Goal: Task Accomplishment & Management: Manage account settings

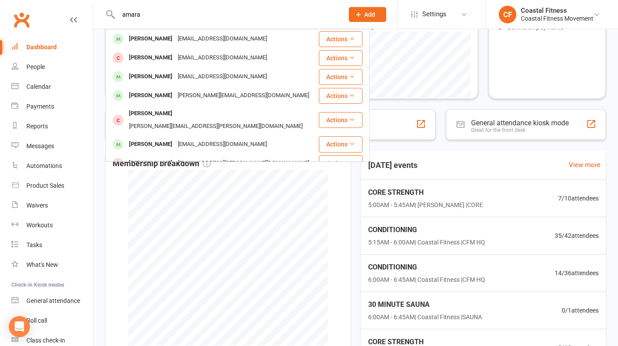
click at [376, 15] on button "Add" at bounding box center [367, 14] width 37 height 15
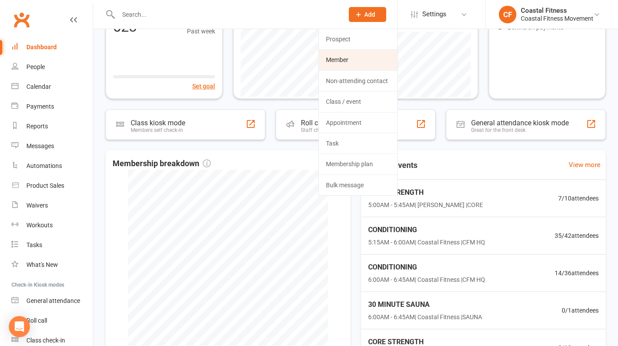
click at [342, 59] on link "Member" at bounding box center [358, 60] width 78 height 20
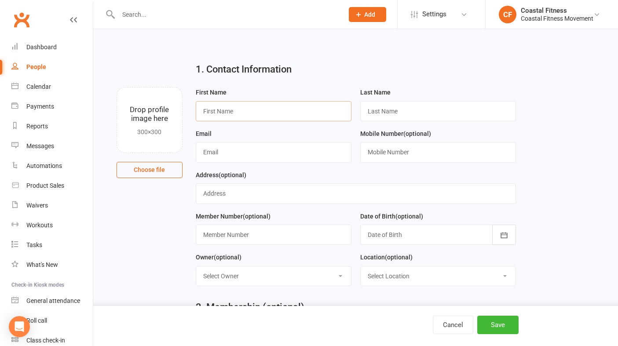
click at [223, 109] on input "text" at bounding box center [274, 111] width 156 height 20
type input "[PERSON_NAME]"
click at [49, 45] on div "Dashboard" at bounding box center [41, 47] width 30 height 7
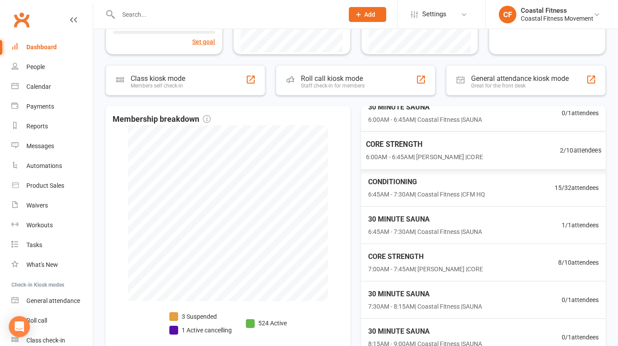
scroll to position [82, 0]
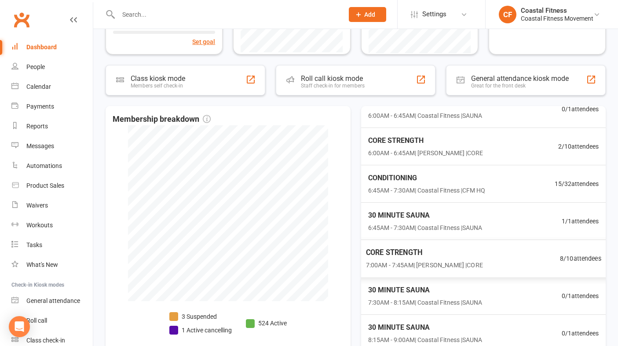
click at [410, 270] on span "7:00AM - 7:45AM | [PERSON_NAME] | CORE" at bounding box center [423, 265] width 117 height 10
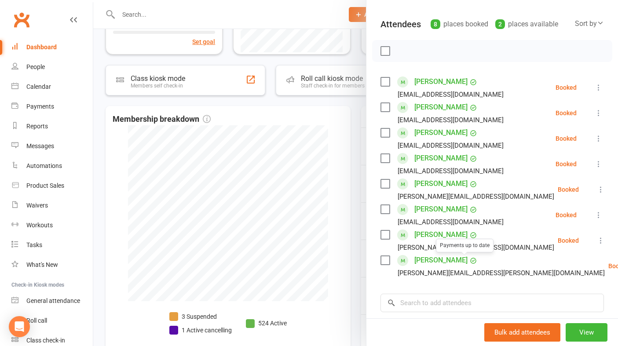
scroll to position [77, 0]
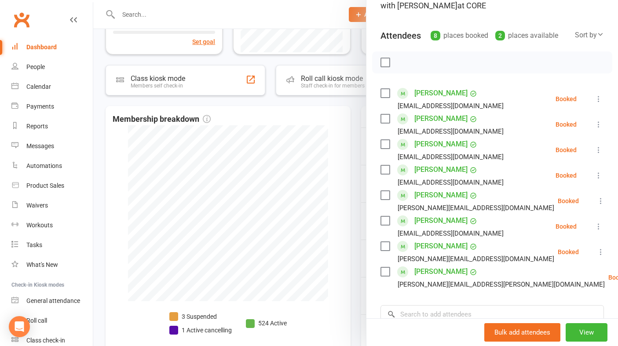
click at [561, 315] on link "Remove" at bounding box center [608, 312] width 95 height 18
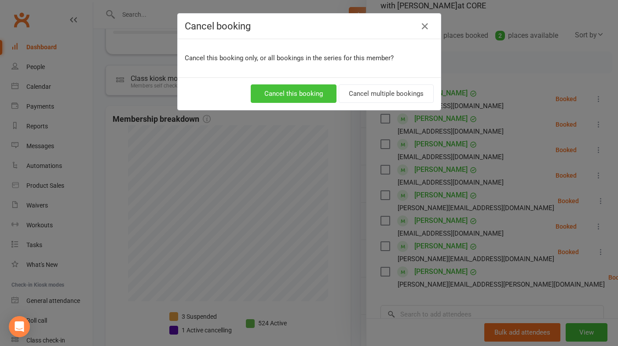
click at [315, 88] on button "Cancel this booking" at bounding box center [294, 93] width 86 height 18
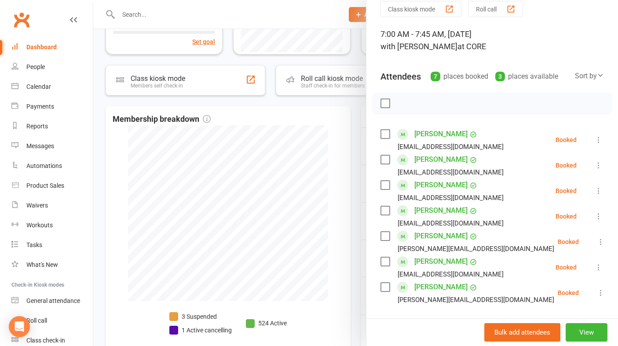
scroll to position [0, 0]
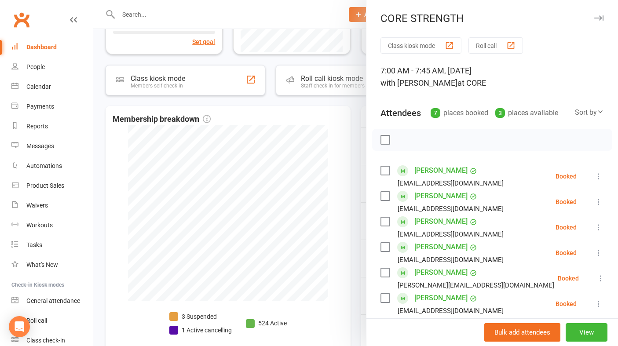
click at [594, 20] on icon "button" at bounding box center [598, 17] width 9 height 5
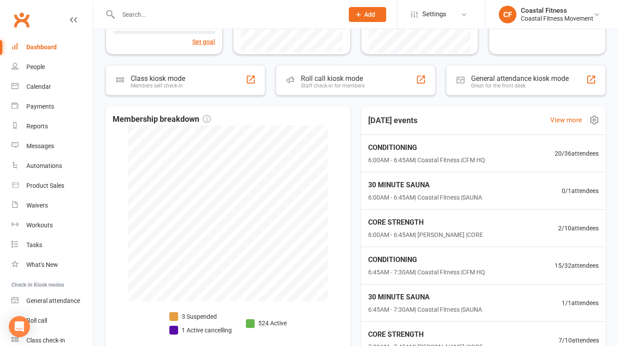
scroll to position [1, 0]
click at [437, 149] on span "CONDITIONING" at bounding box center [424, 146] width 119 height 11
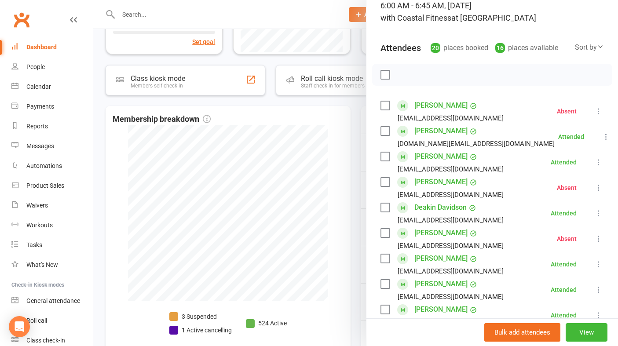
scroll to position [69, 0]
